Goal: Task Accomplishment & Management: Manage account settings

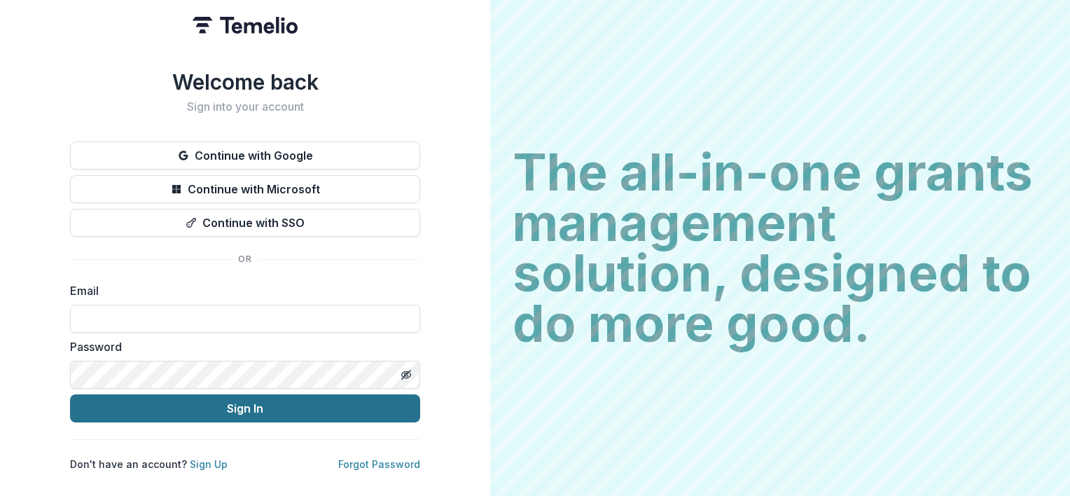
type input "**********"
click at [230, 406] on button "Sign In" at bounding box center [245, 408] width 350 height 28
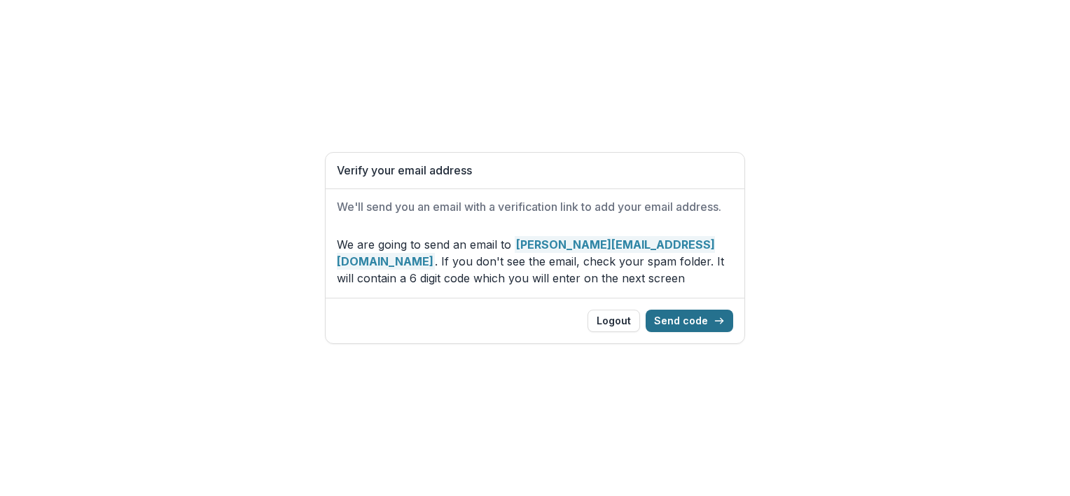
click at [684, 323] on button "Send code" at bounding box center [690, 321] width 88 height 22
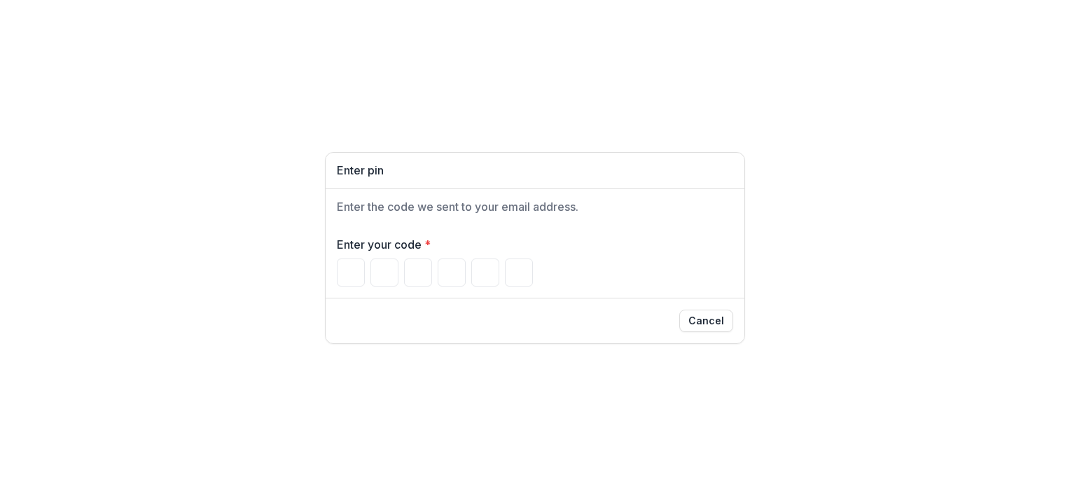
type input "*"
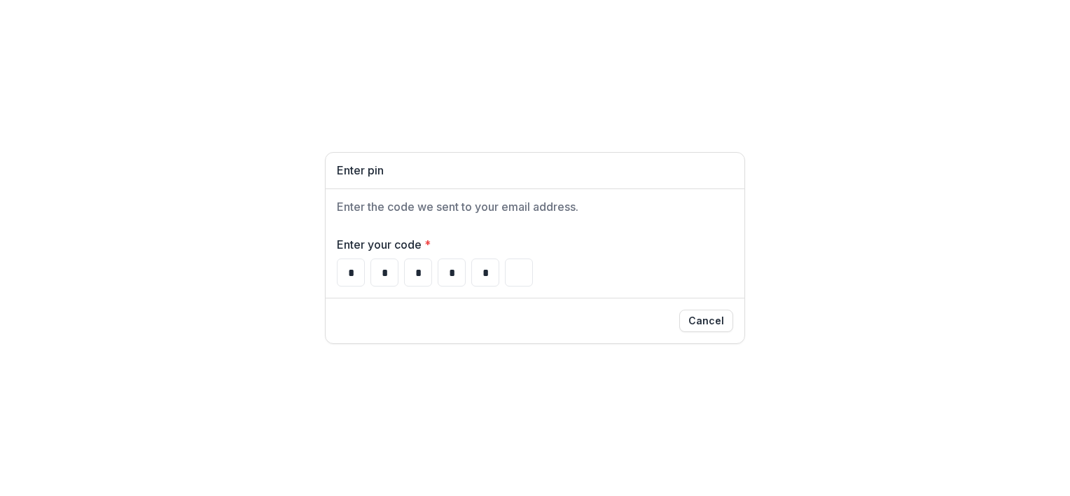
type input "*"
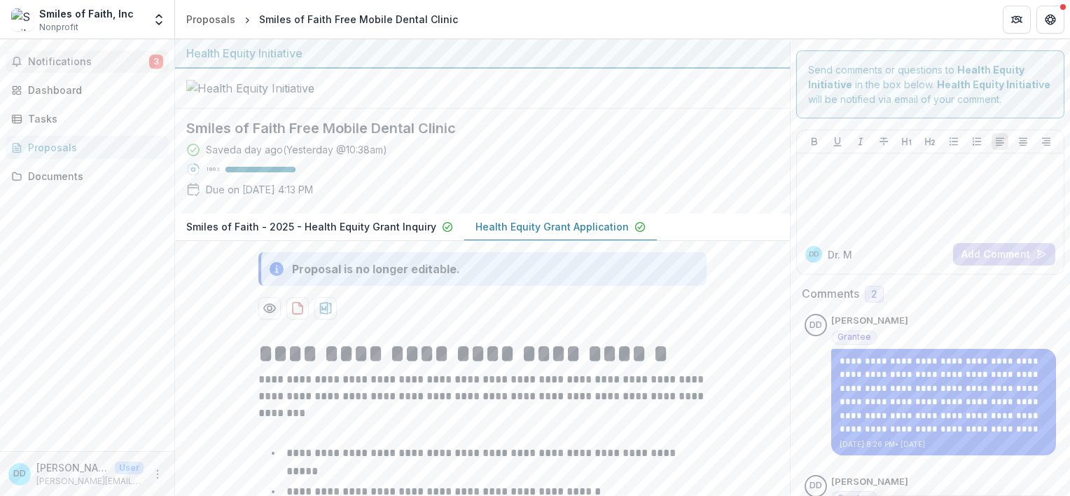
click at [62, 63] on span "Notifications" at bounding box center [88, 62] width 121 height 12
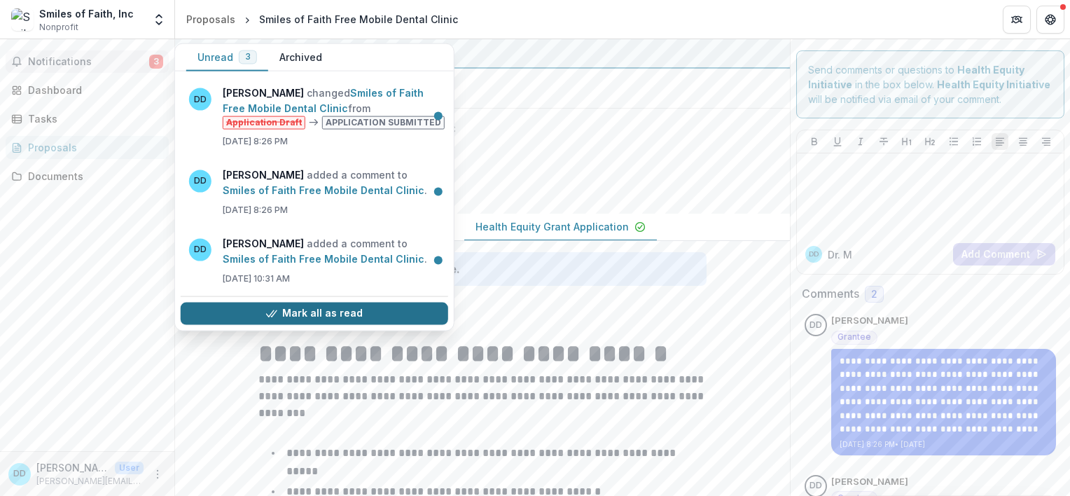
click at [336, 309] on button "Mark all as read" at bounding box center [315, 313] width 268 height 22
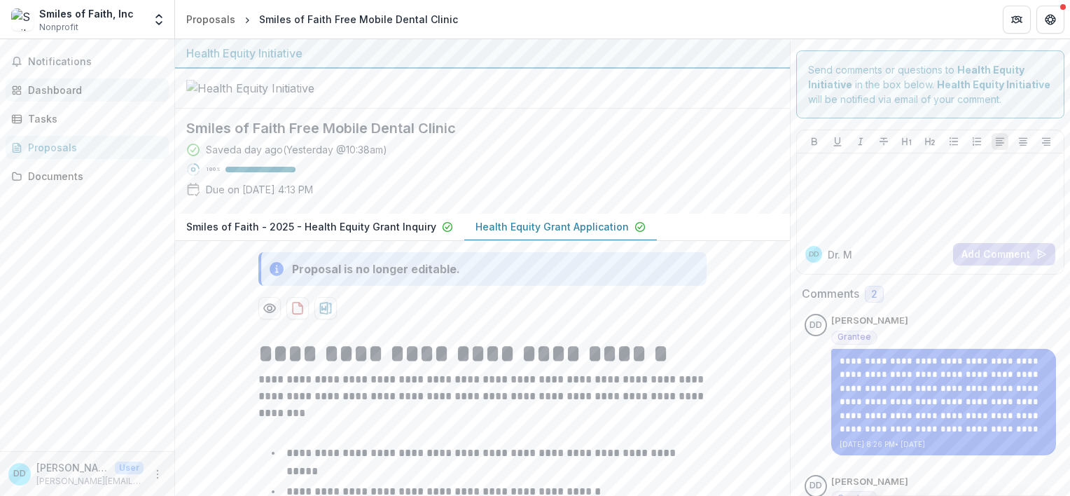
click at [64, 84] on div "Dashboard" at bounding box center [93, 90] width 130 height 15
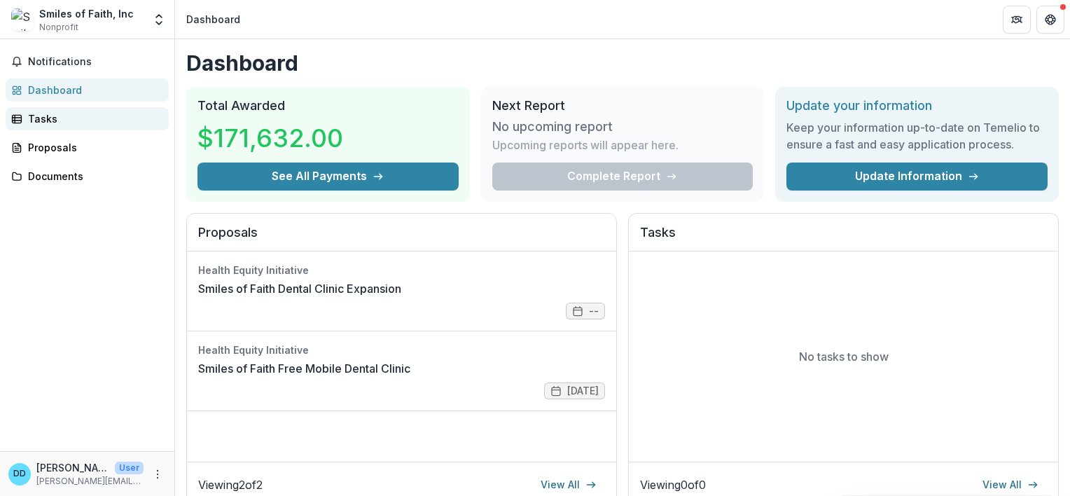
click at [48, 116] on div "Tasks" at bounding box center [93, 118] width 130 height 15
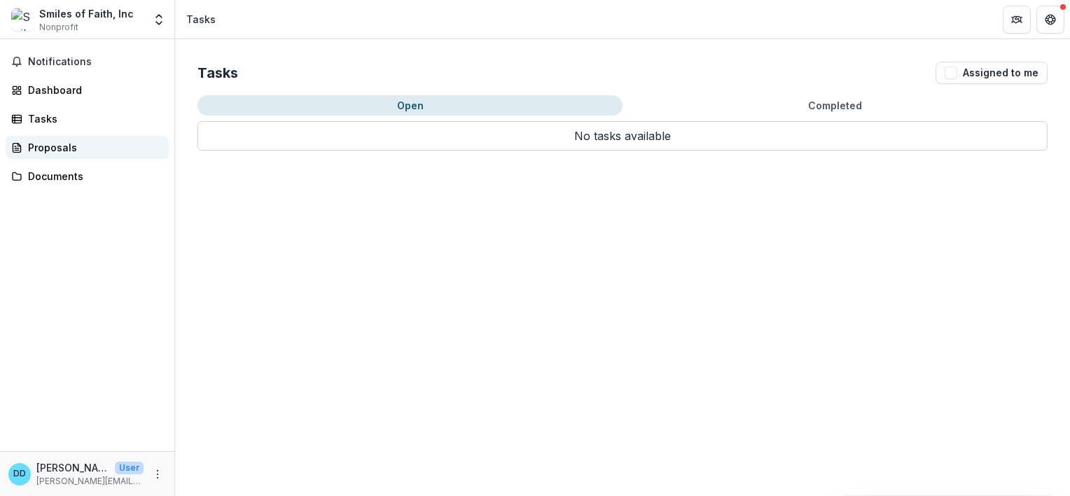
click at [60, 144] on div "Proposals" at bounding box center [93, 147] width 130 height 15
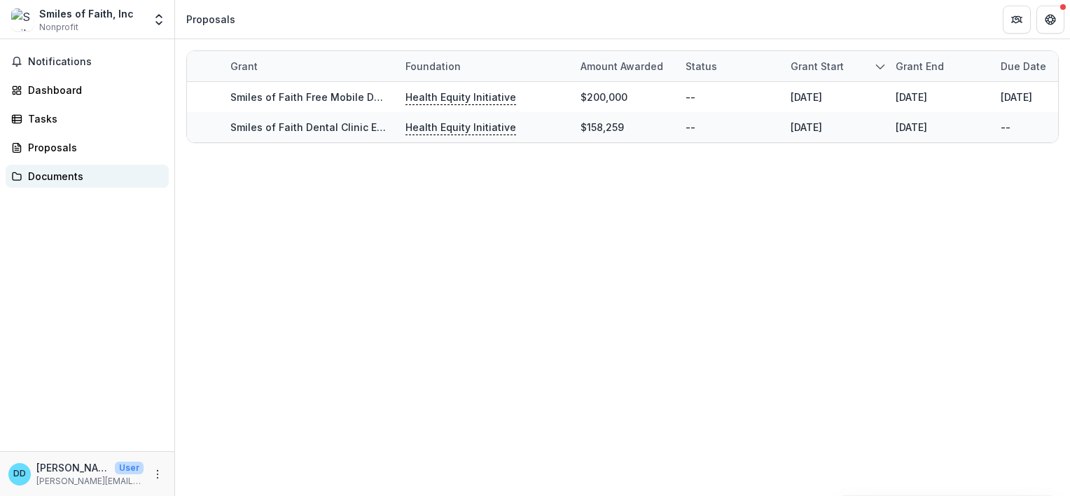
click at [55, 171] on div "Documents" at bounding box center [93, 176] width 130 height 15
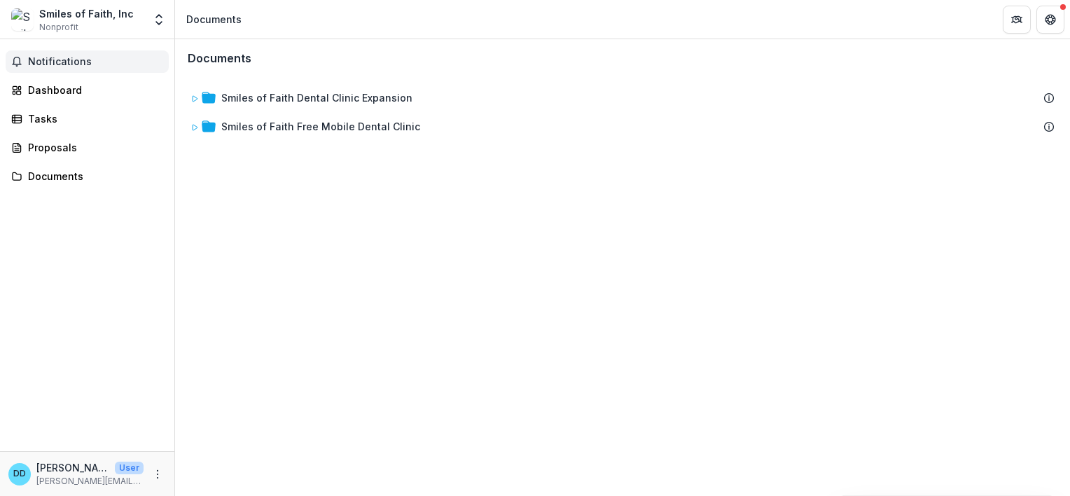
click at [30, 62] on span "Notifications" at bounding box center [95, 62] width 135 height 12
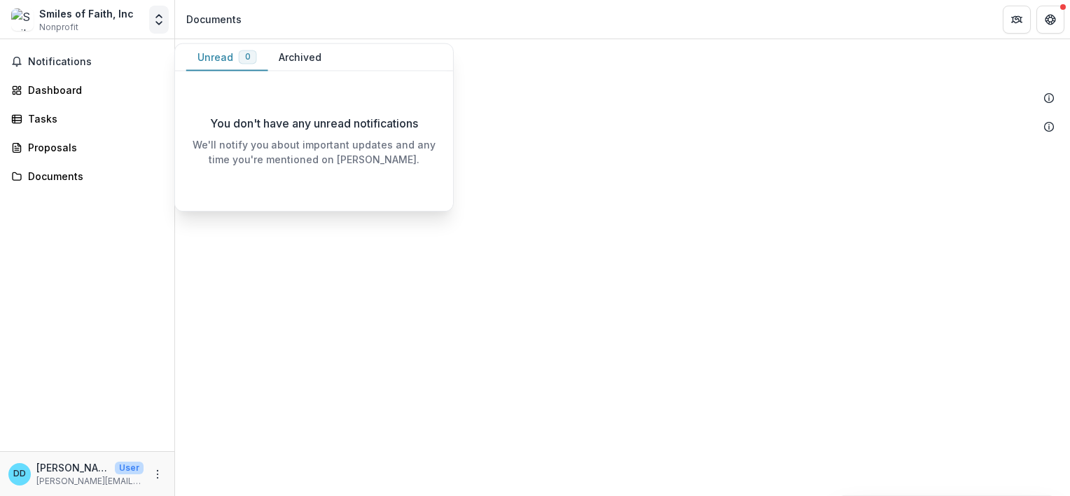
click at [158, 15] on polyline "Open entity switcher" at bounding box center [159, 16] width 6 height 3
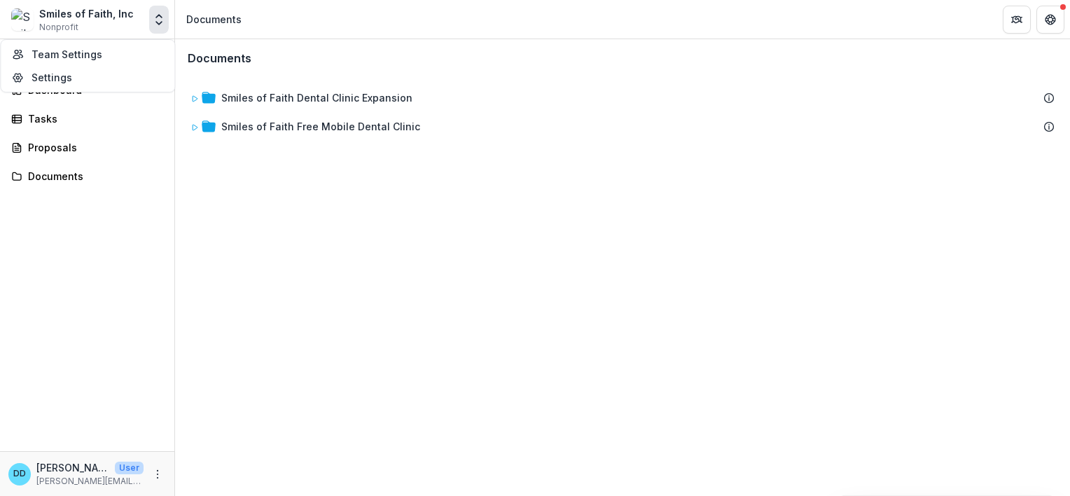
click at [157, 22] on polyline "Open entity switcher" at bounding box center [159, 23] width 6 height 3
